Goal: Task Accomplishment & Management: Manage account settings

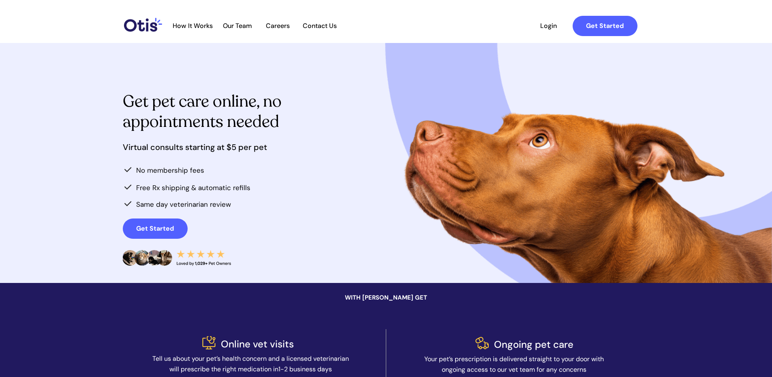
click at [536, 23] on span "Login" at bounding box center [548, 26] width 37 height 8
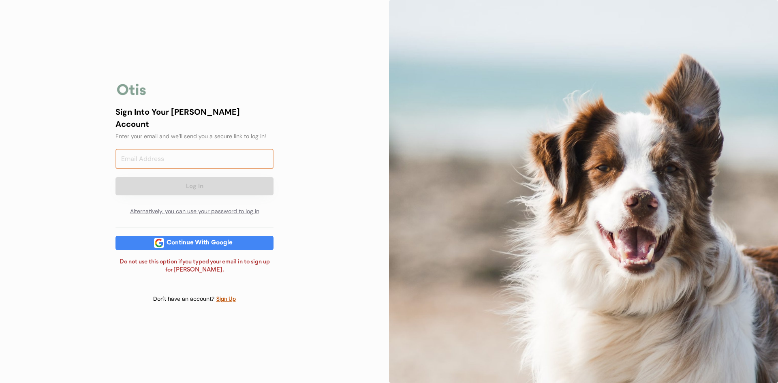
click at [263, 151] on input "email" at bounding box center [194, 159] width 158 height 20
type input "[EMAIL_ADDRESS][DOMAIN_NAME]"
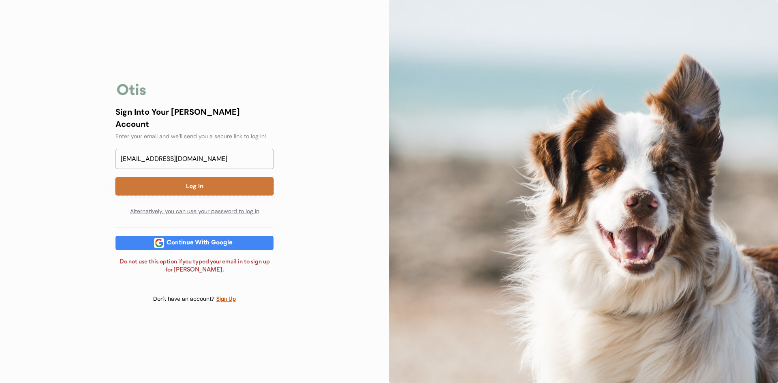
click at [200, 177] on button "Log In" at bounding box center [194, 186] width 158 height 18
click at [200, 180] on button "Log In" at bounding box center [194, 186] width 158 height 18
